Goal: Information Seeking & Learning: Learn about a topic

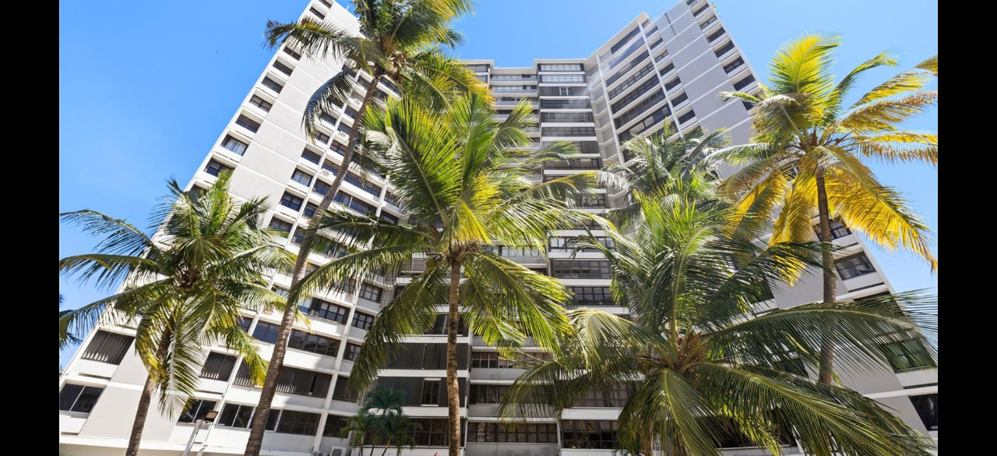
scroll to position [311, 0]
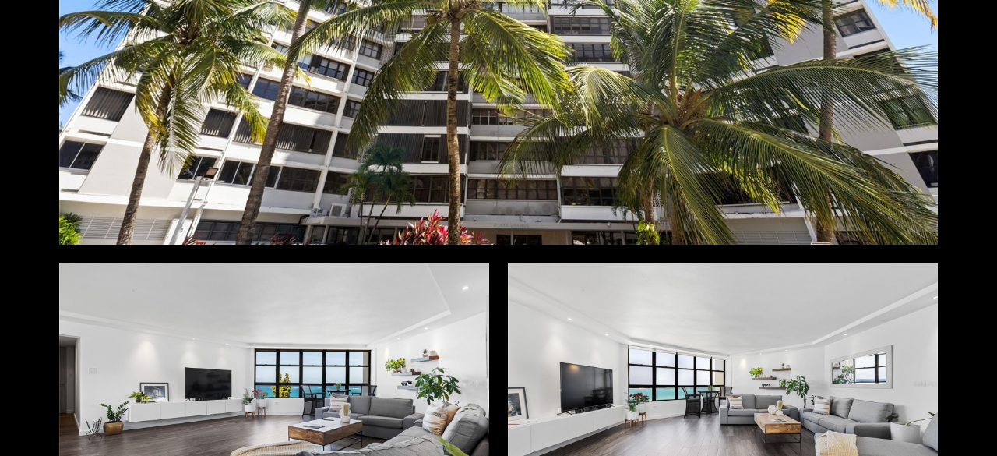
click at [843, 357] on div at bounding box center [723, 383] width 430 height 241
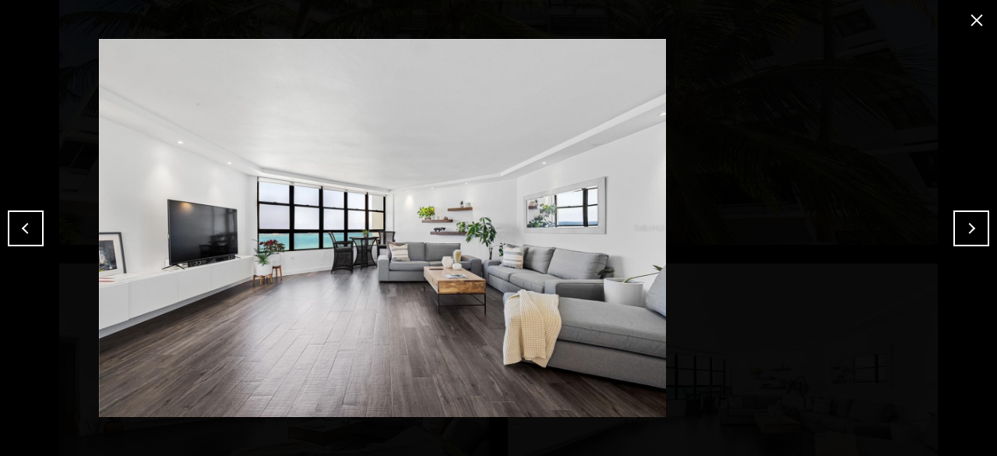
drag, startPoint x: 666, startPoint y: 319, endPoint x: 549, endPoint y: 317, distance: 116.8
click at [549, 317] on img at bounding box center [382, 228] width 919 height 378
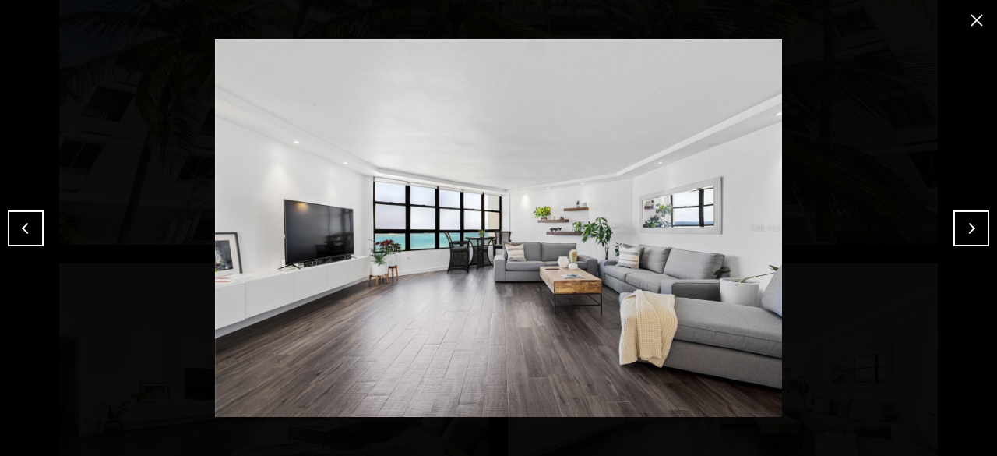
click at [966, 230] on button "Next" at bounding box center [971, 228] width 36 height 36
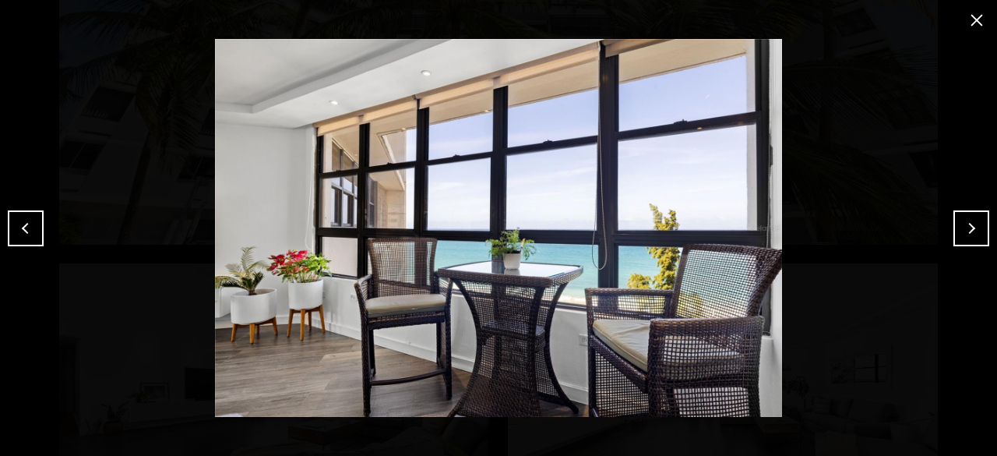
click at [966, 230] on button "Next" at bounding box center [971, 228] width 36 height 36
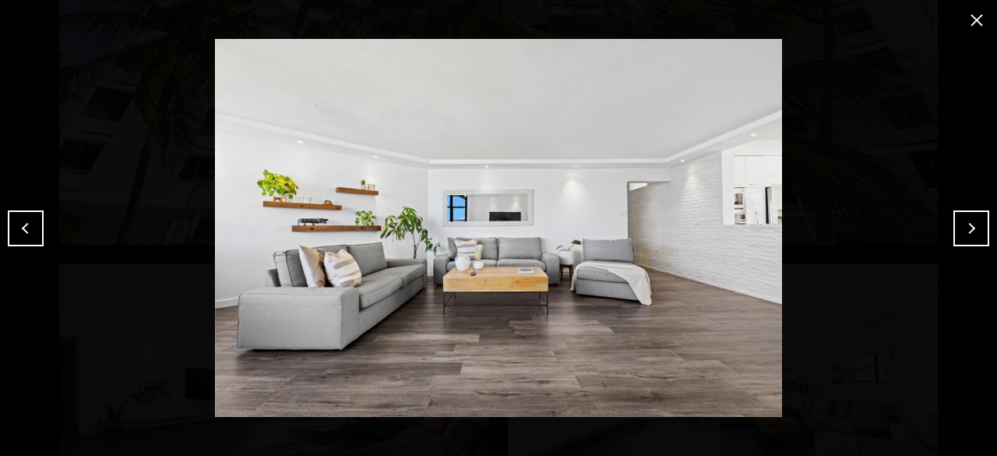
click at [966, 233] on button "Next" at bounding box center [971, 228] width 36 height 36
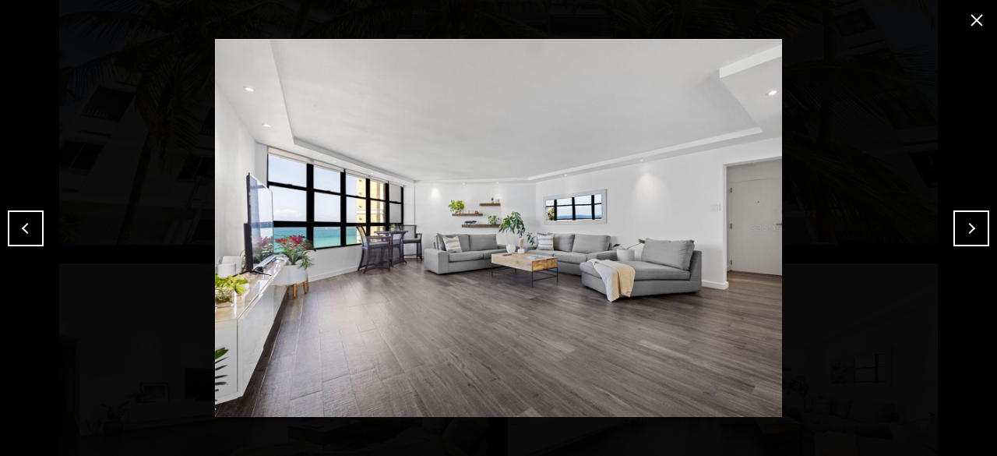
click at [966, 235] on button "Next" at bounding box center [971, 228] width 36 height 36
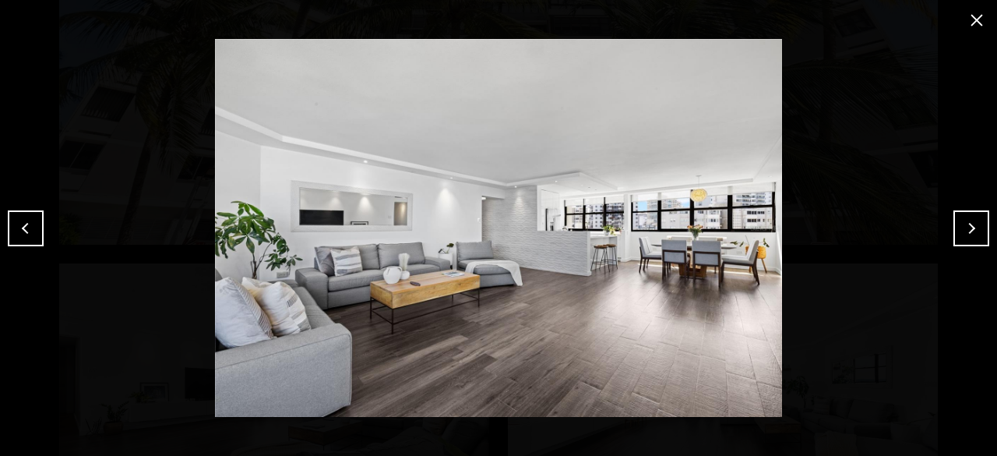
click at [966, 235] on button "Next" at bounding box center [971, 228] width 36 height 36
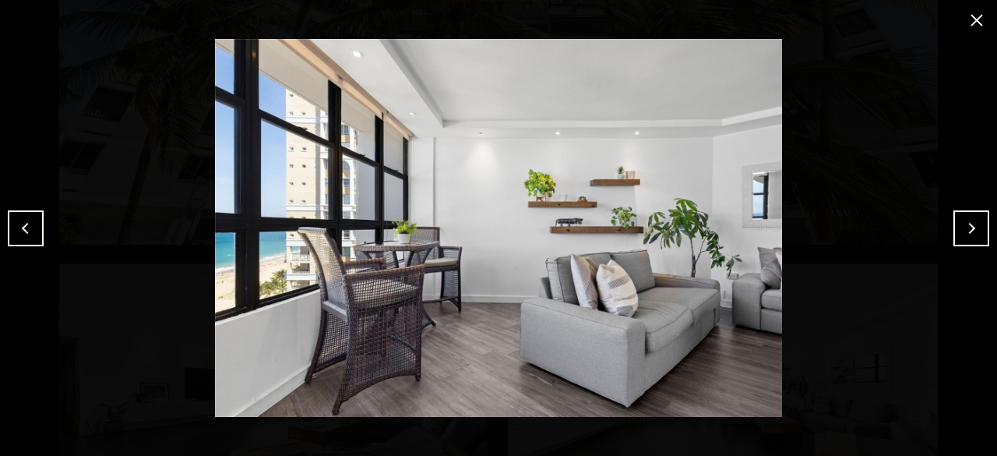
click at [966, 235] on button "Next" at bounding box center [971, 228] width 36 height 36
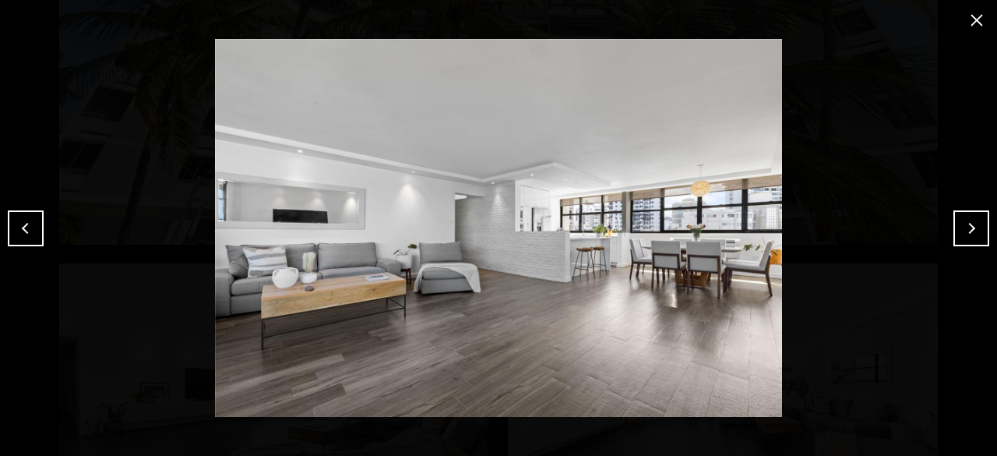
click at [966, 235] on button "Next" at bounding box center [971, 228] width 36 height 36
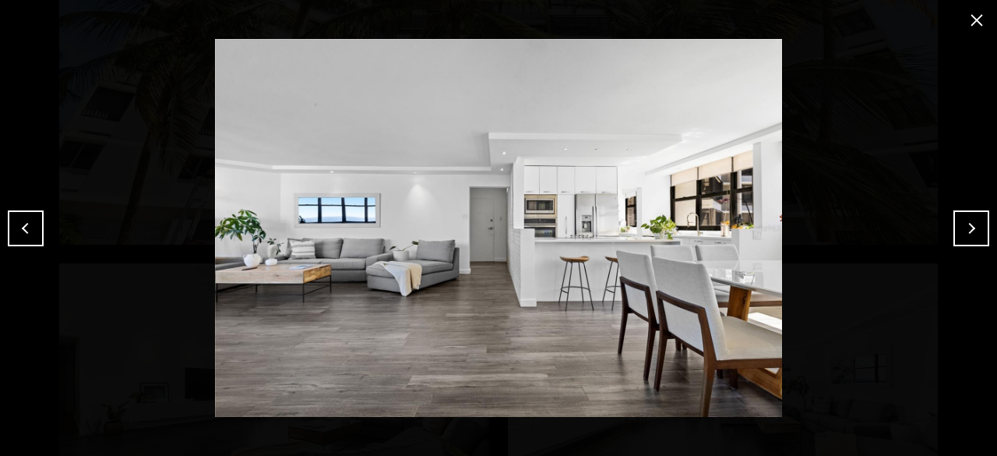
click at [966, 235] on button "Next" at bounding box center [971, 228] width 36 height 36
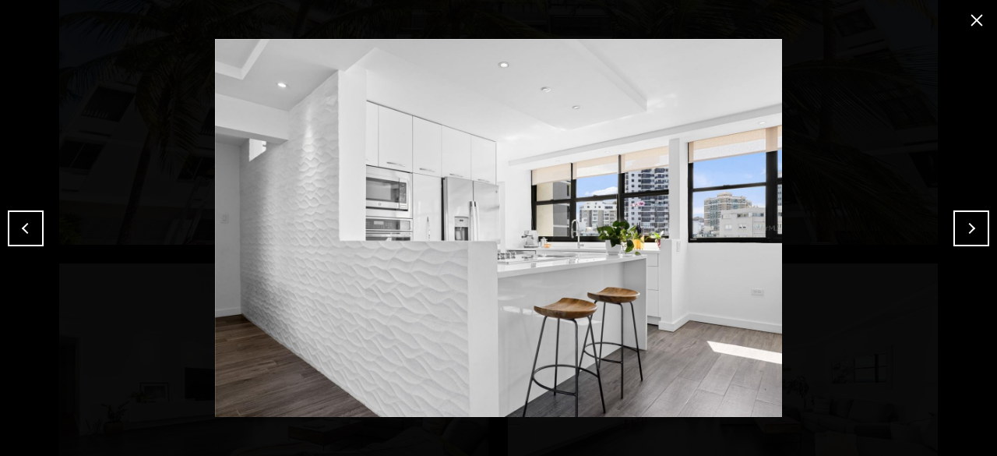
click at [966, 235] on button "Next" at bounding box center [971, 228] width 36 height 36
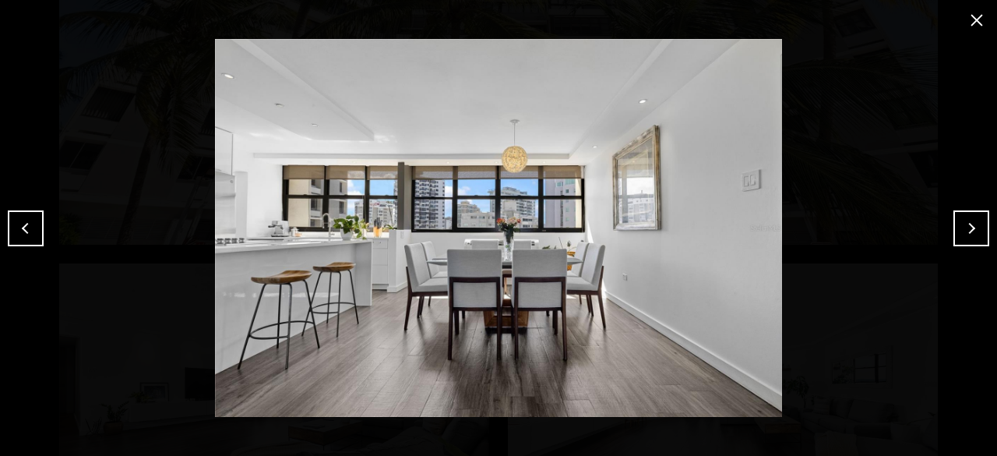
click at [30, 217] on button "Previous" at bounding box center [26, 228] width 36 height 36
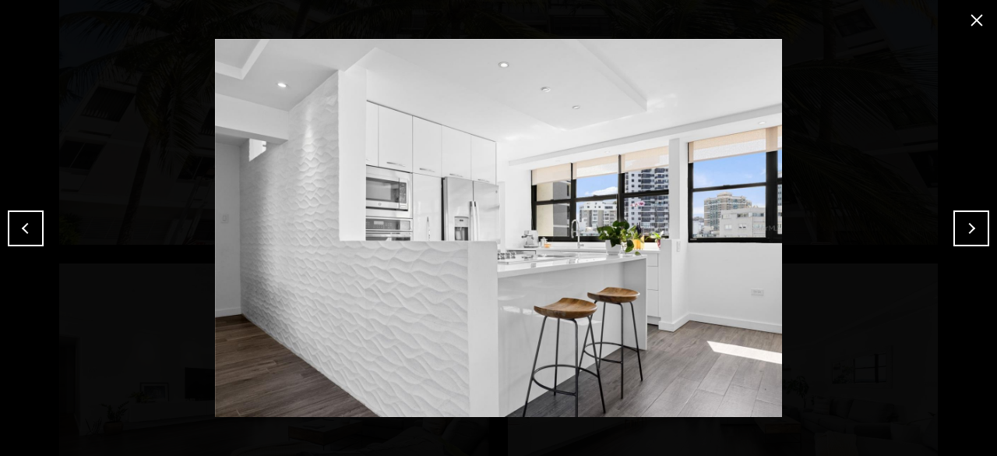
click at [953, 232] on button "Next" at bounding box center [971, 228] width 36 height 36
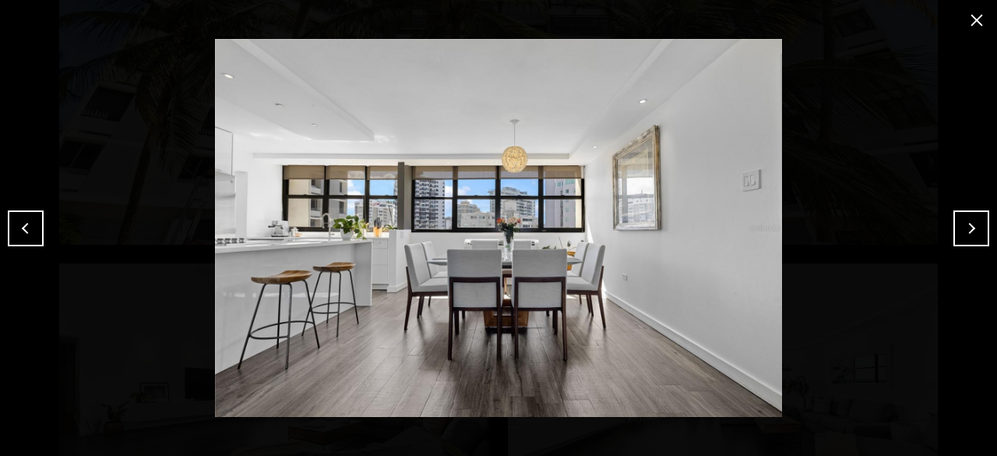
click at [948, 230] on img at bounding box center [498, 228] width 919 height 378
click at [959, 230] on button "Next" at bounding box center [971, 228] width 36 height 36
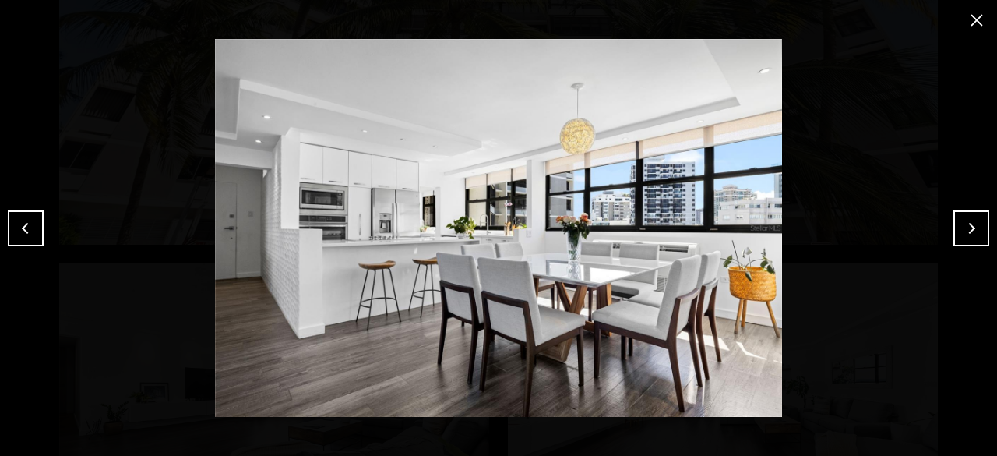
click at [952, 233] on img at bounding box center [498, 228] width 919 height 378
click at [975, 234] on button "Next" at bounding box center [971, 228] width 36 height 36
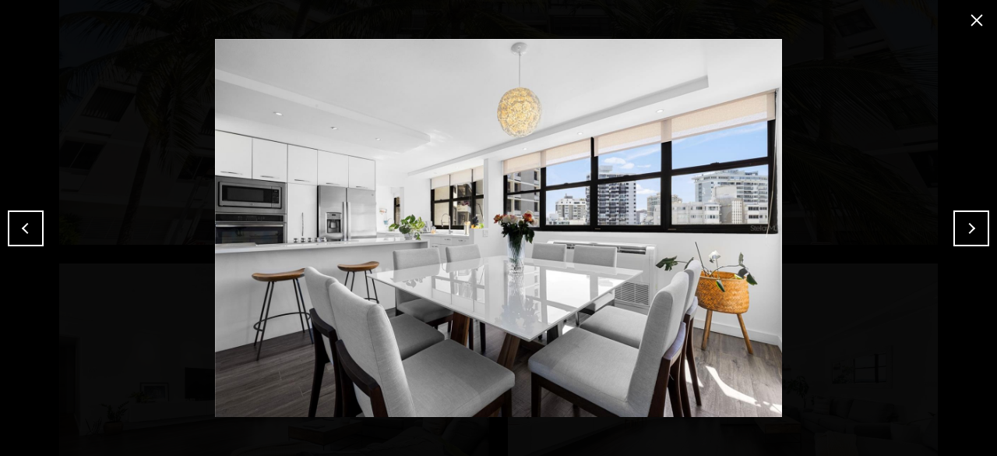
click at [973, 232] on button "Next" at bounding box center [971, 228] width 36 height 36
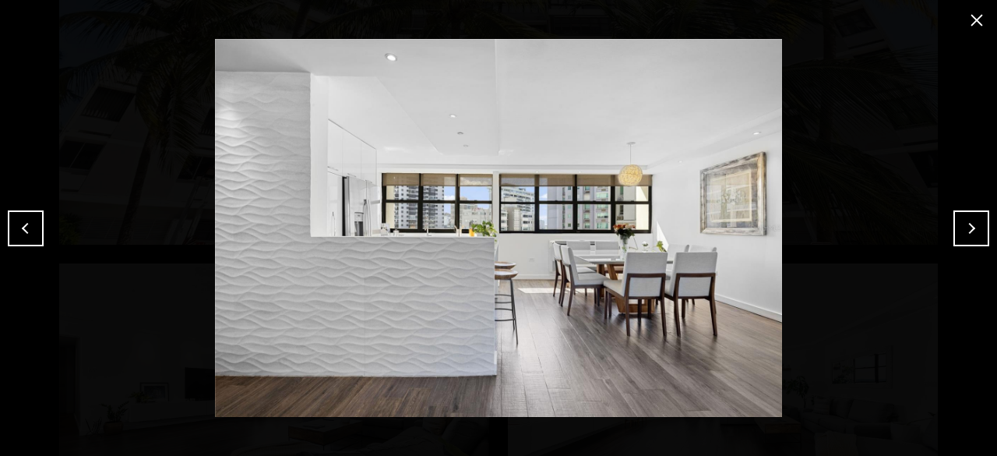
click at [973, 232] on button "Next" at bounding box center [971, 228] width 36 height 36
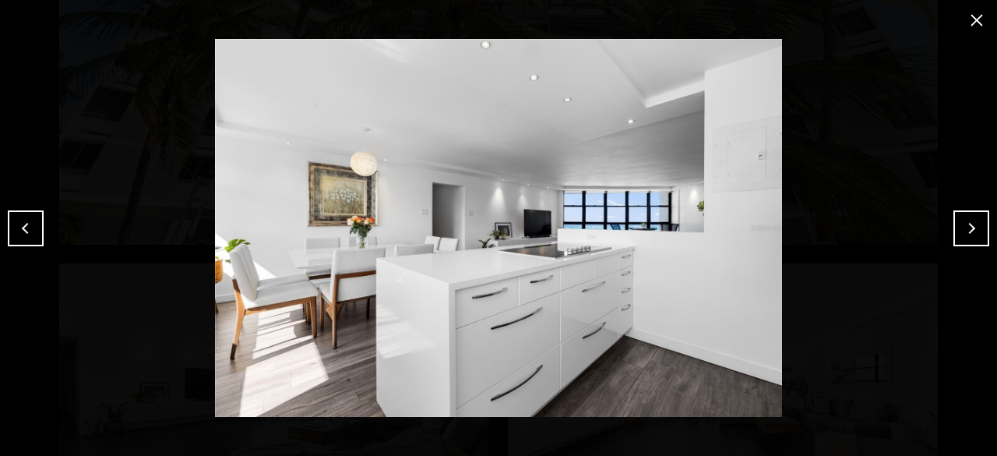
click at [973, 232] on button "Next" at bounding box center [971, 228] width 36 height 36
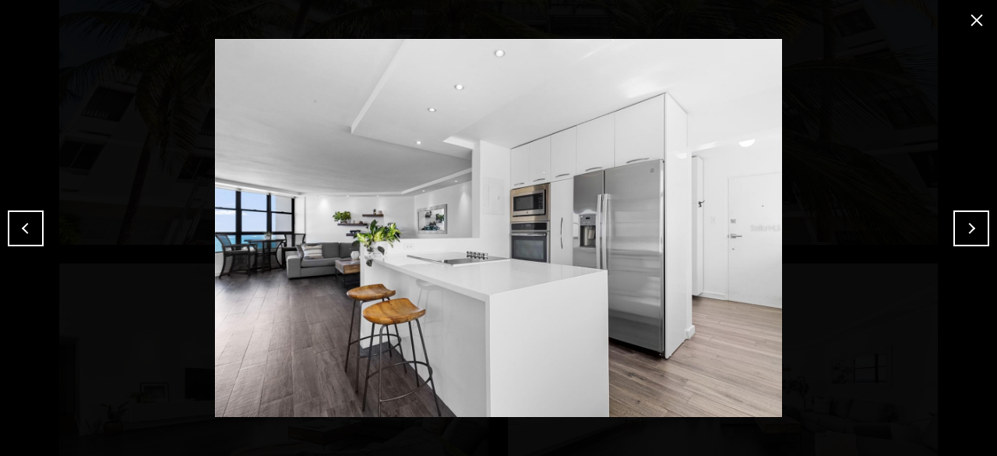
click at [973, 232] on button "Next" at bounding box center [971, 228] width 36 height 36
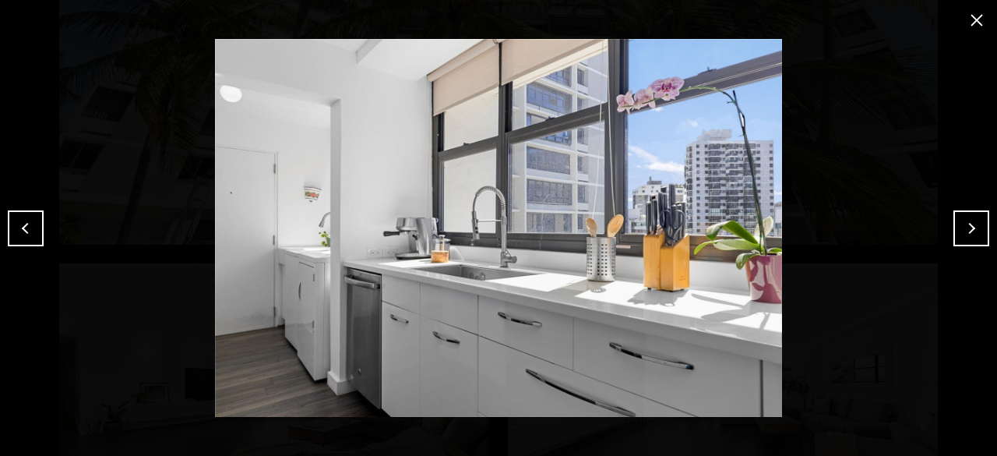
click at [972, 19] on button "close modal" at bounding box center [976, 20] width 25 height 25
